Goal: Task Accomplishment & Management: Manage account settings

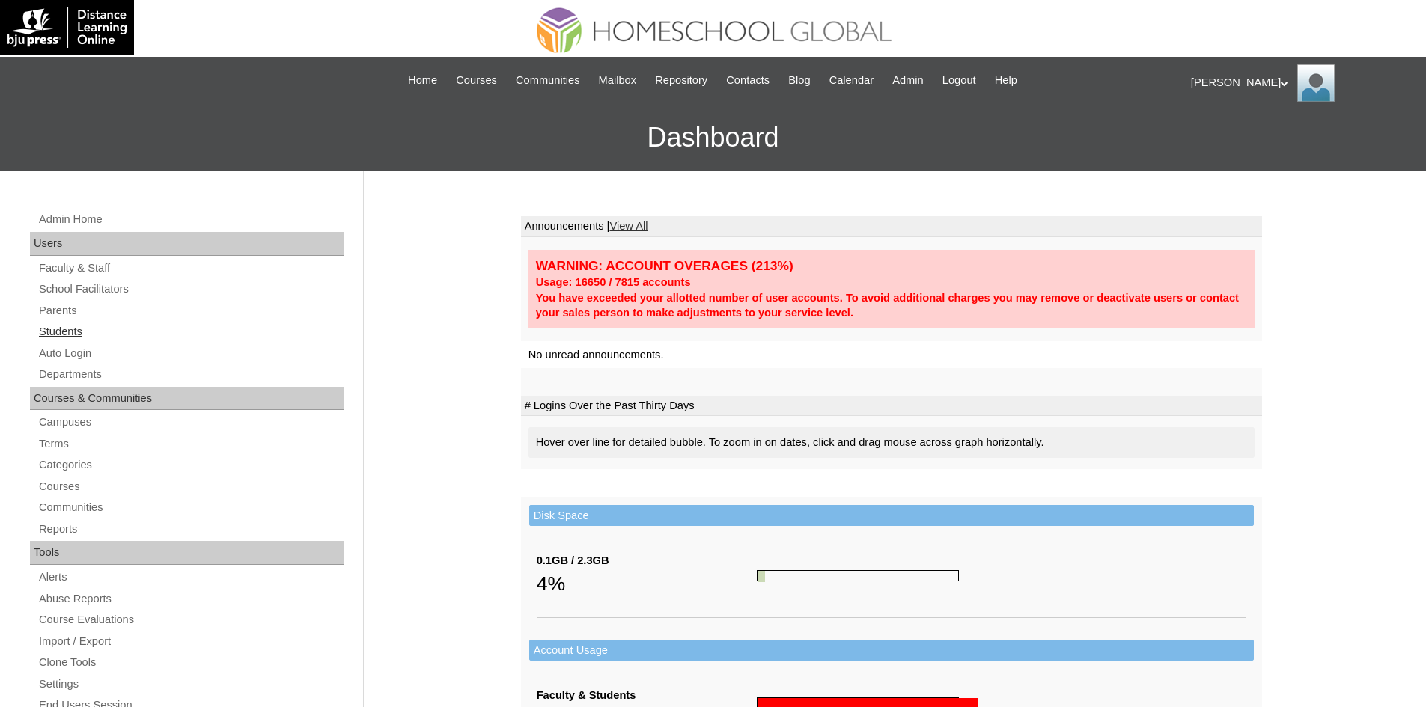
click at [58, 329] on link "Students" at bounding box center [190, 332] width 307 height 19
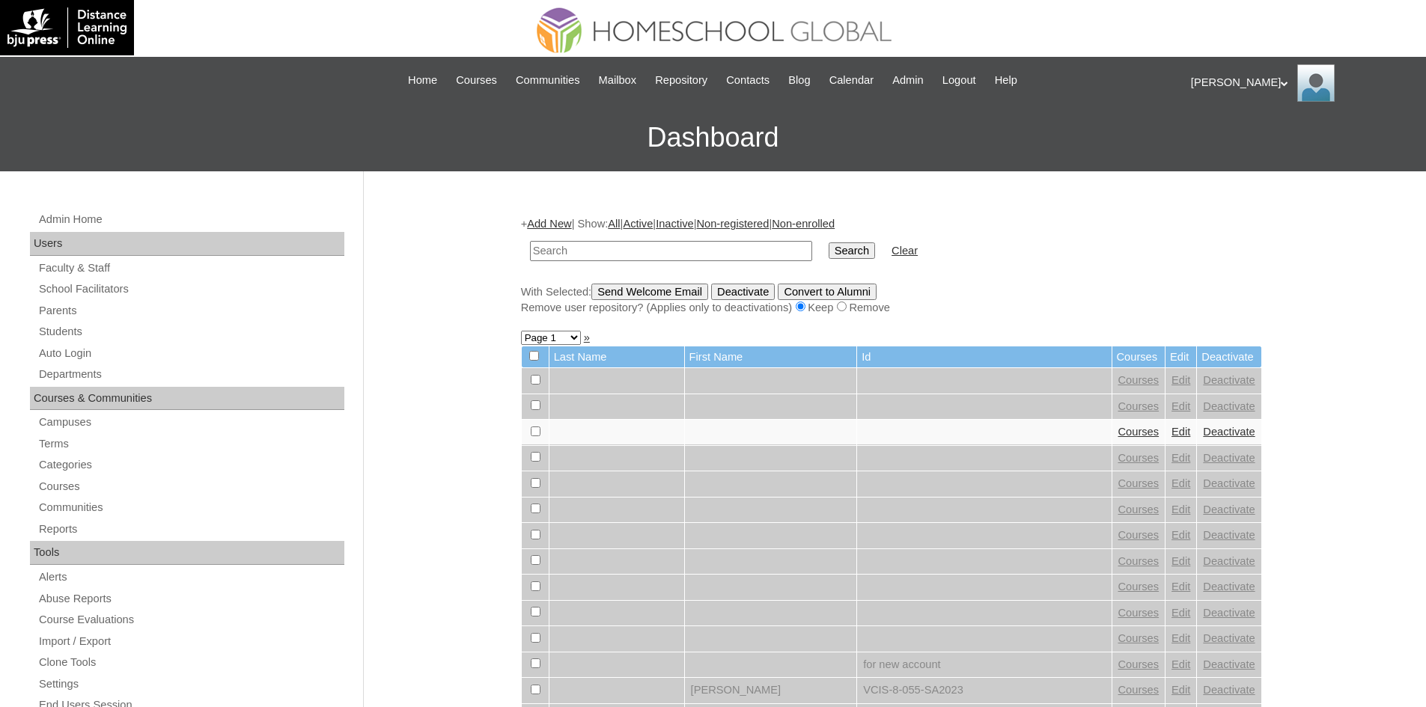
click at [627, 253] on input "text" at bounding box center [671, 251] width 282 height 20
type input "MHS00076-TECHPH2025"
click at [829, 251] on input "Search" at bounding box center [852, 251] width 46 height 16
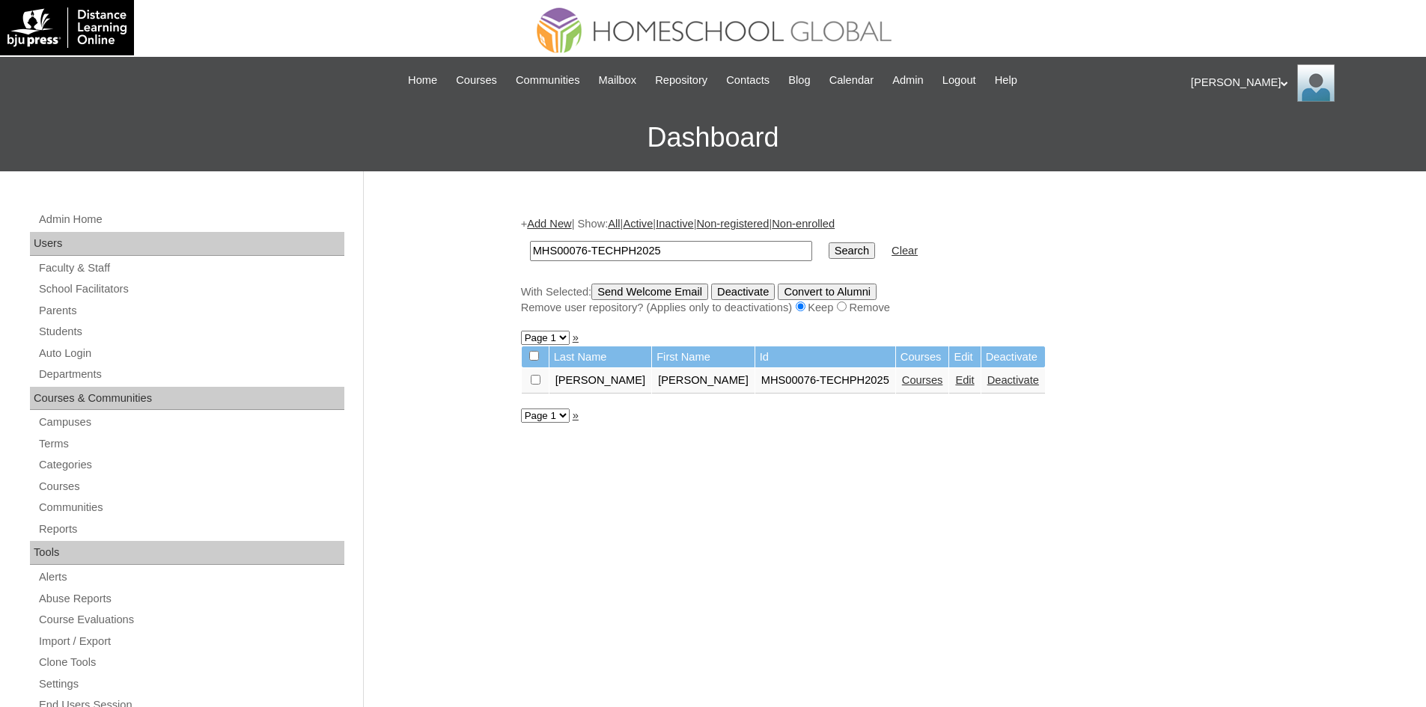
click at [955, 380] on link "Edit" at bounding box center [964, 380] width 19 height 12
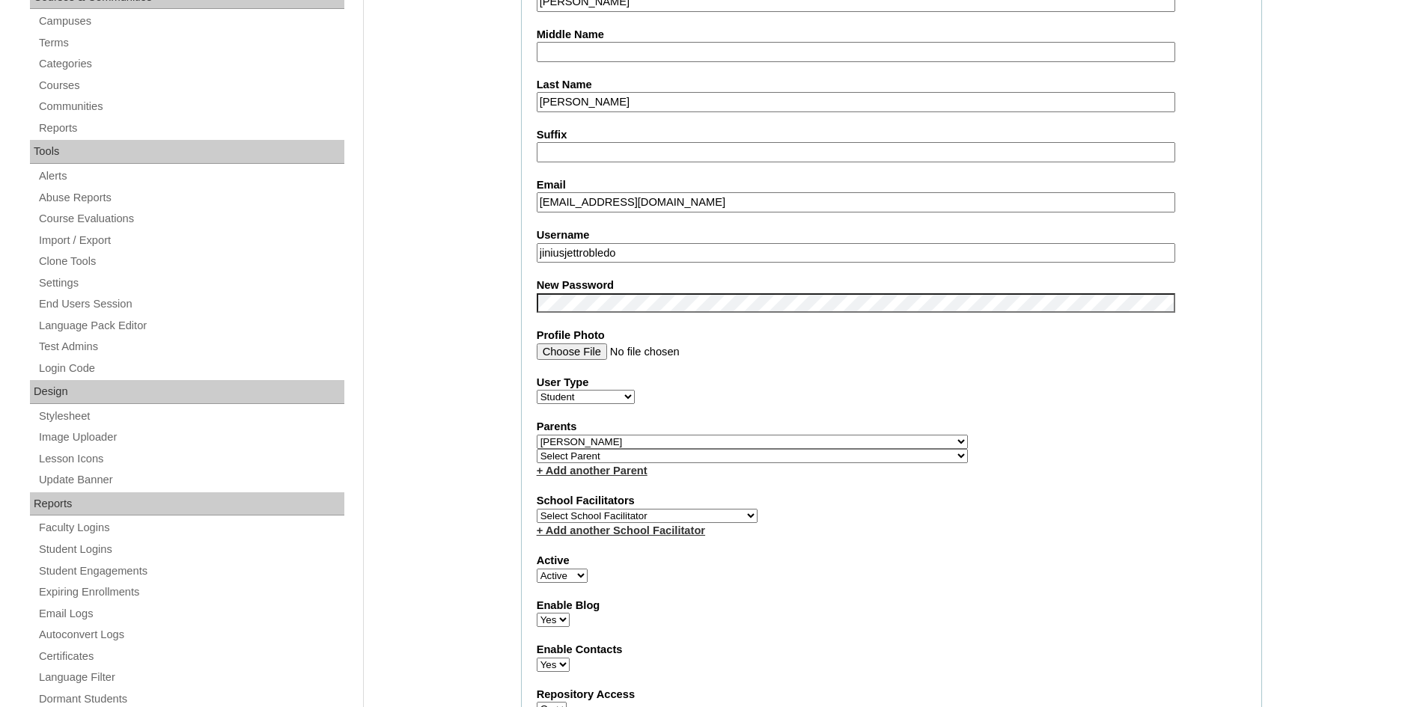
scroll to position [374, 0]
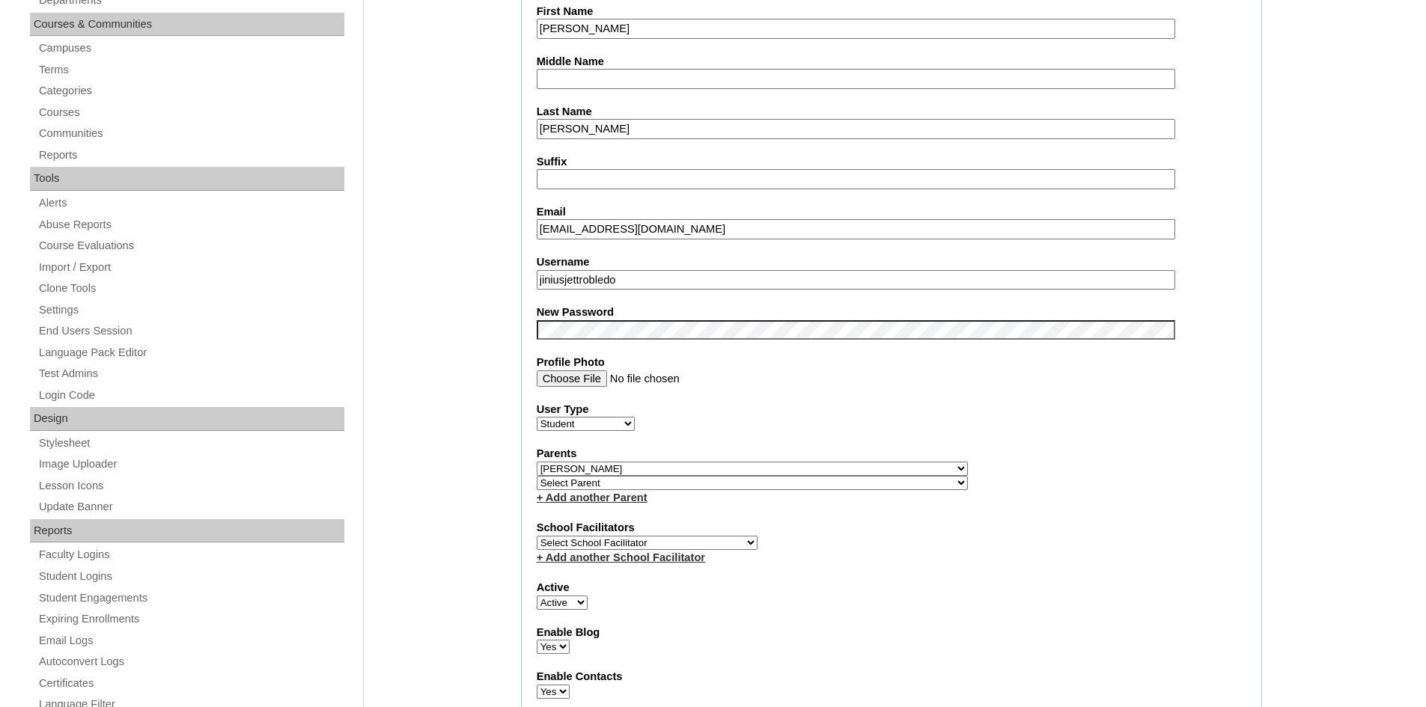
click at [580, 274] on input "jiniusjettrobledo" at bounding box center [856, 280] width 639 height 20
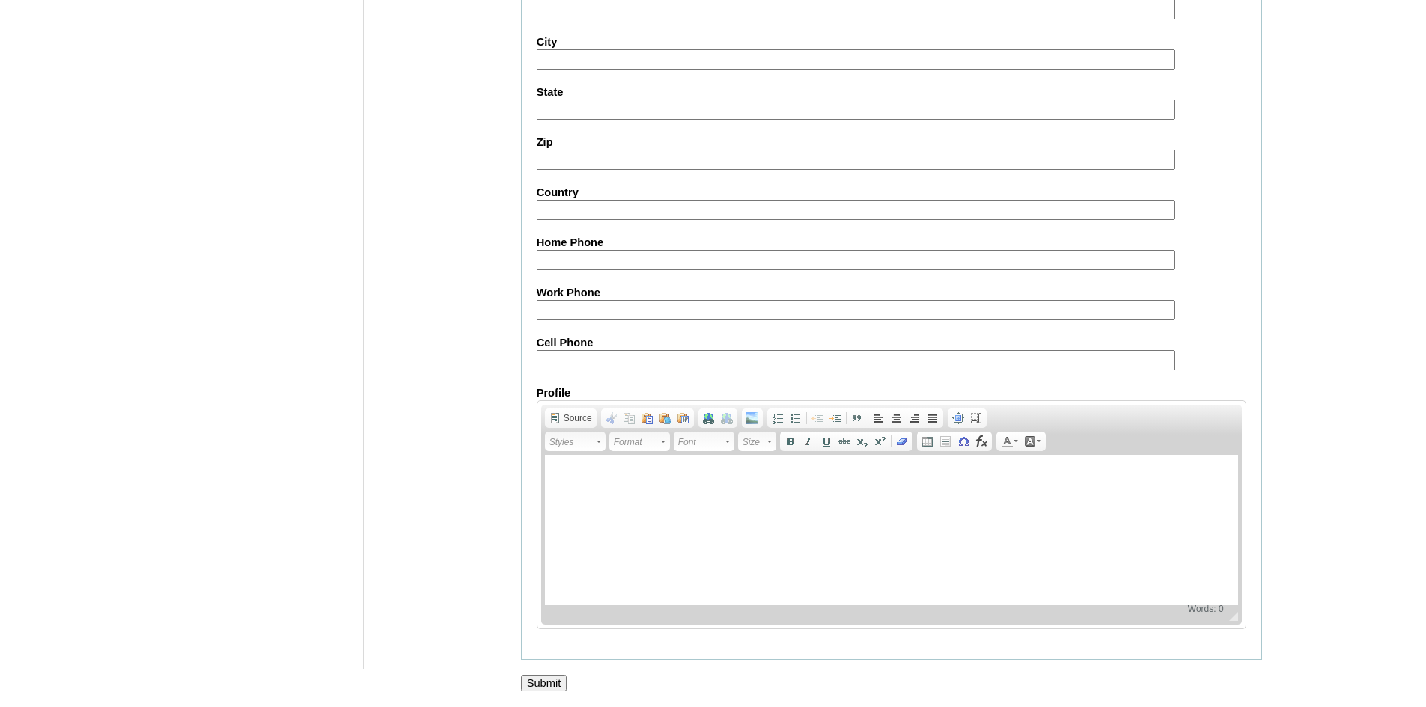
scroll to position [1574, 0]
click at [556, 682] on input "Submit" at bounding box center [544, 683] width 46 height 16
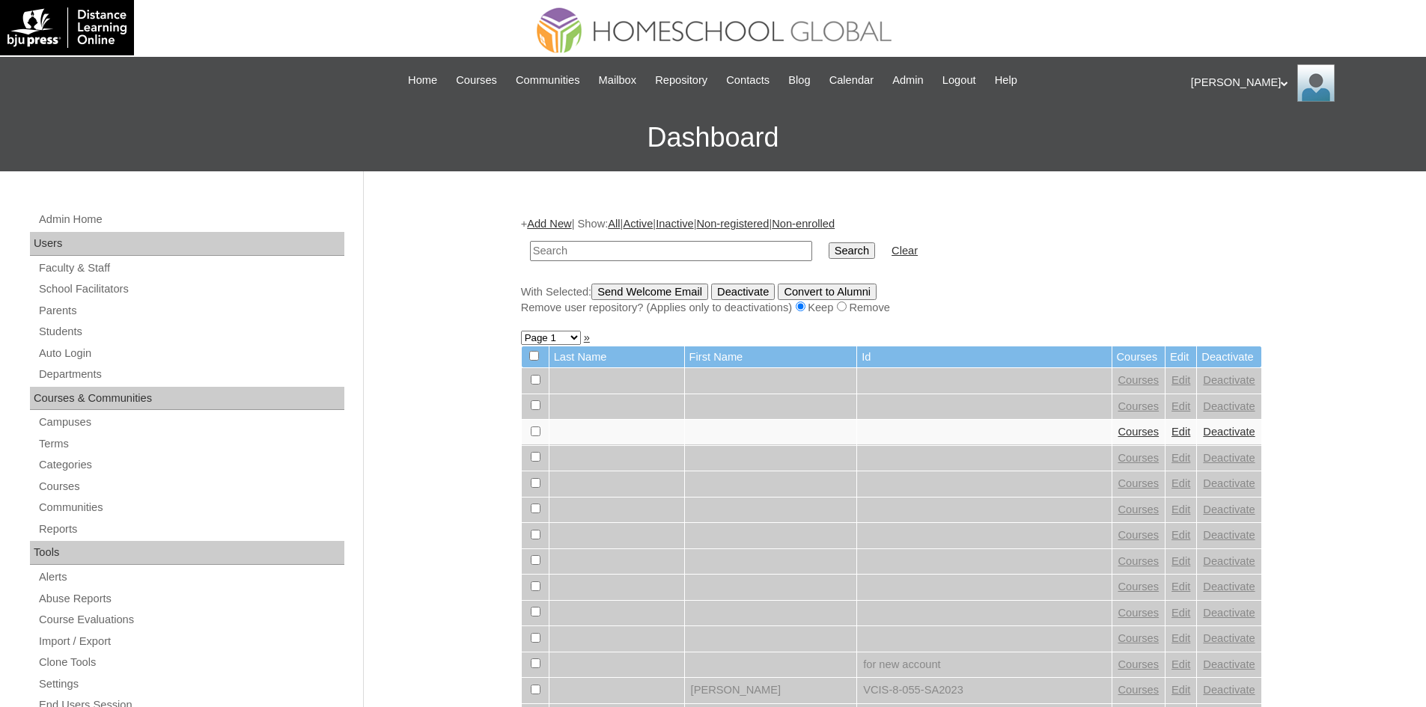
click at [1206, 84] on div "[PERSON_NAME] My Profile My Settings Logout" at bounding box center [1301, 82] width 220 height 37
click at [1231, 140] on span "Logout" at bounding box center [1218, 140] width 30 height 11
